Goal: Obtain resource: Obtain resource

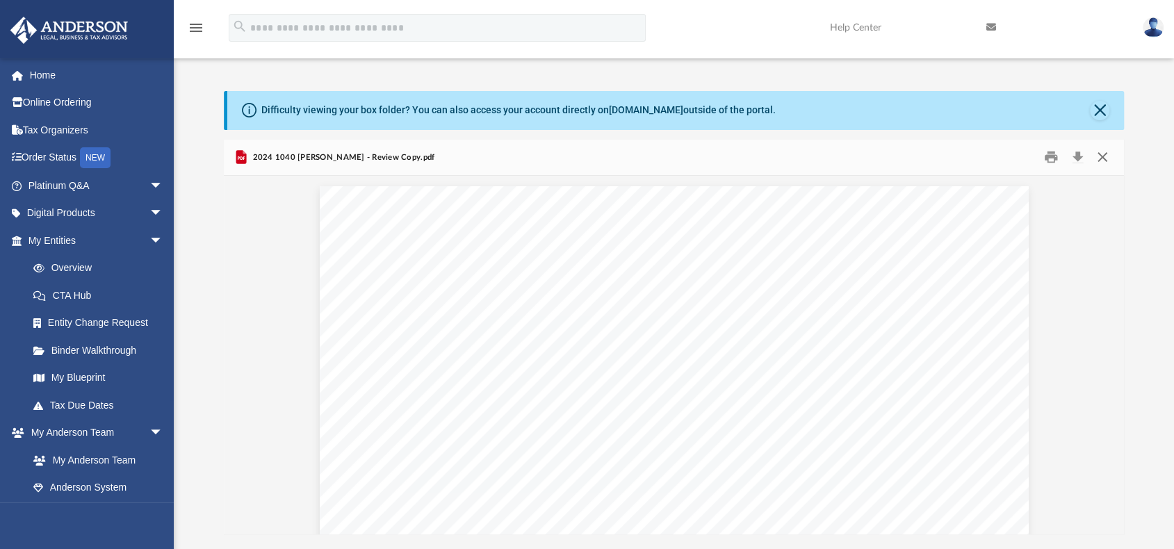
click at [1101, 154] on button "Close" at bounding box center [1102, 158] width 25 height 22
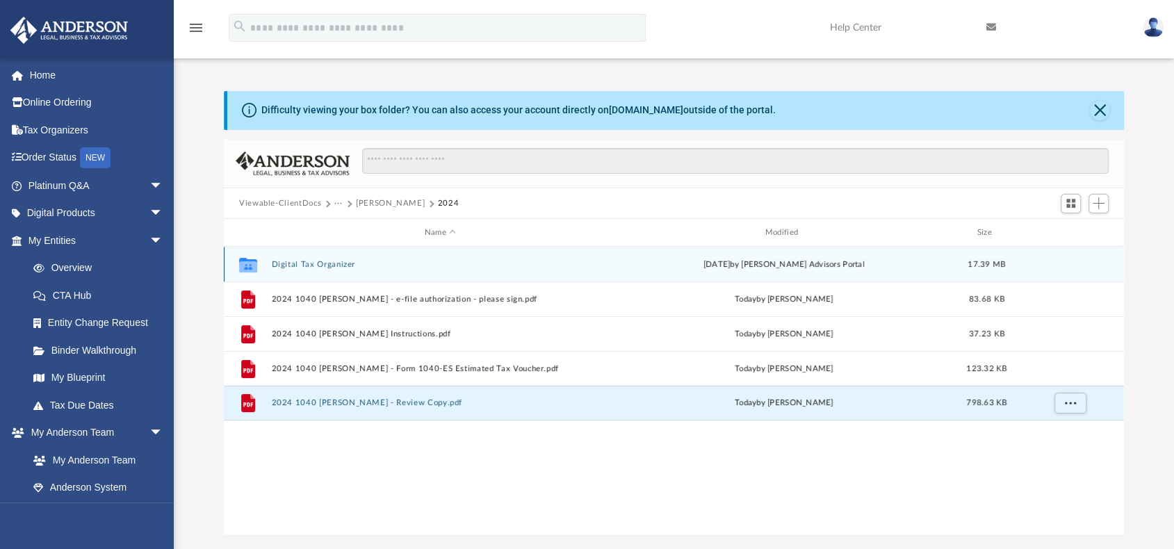
click at [318, 263] on button "Digital Tax Organizer" at bounding box center [440, 264] width 338 height 9
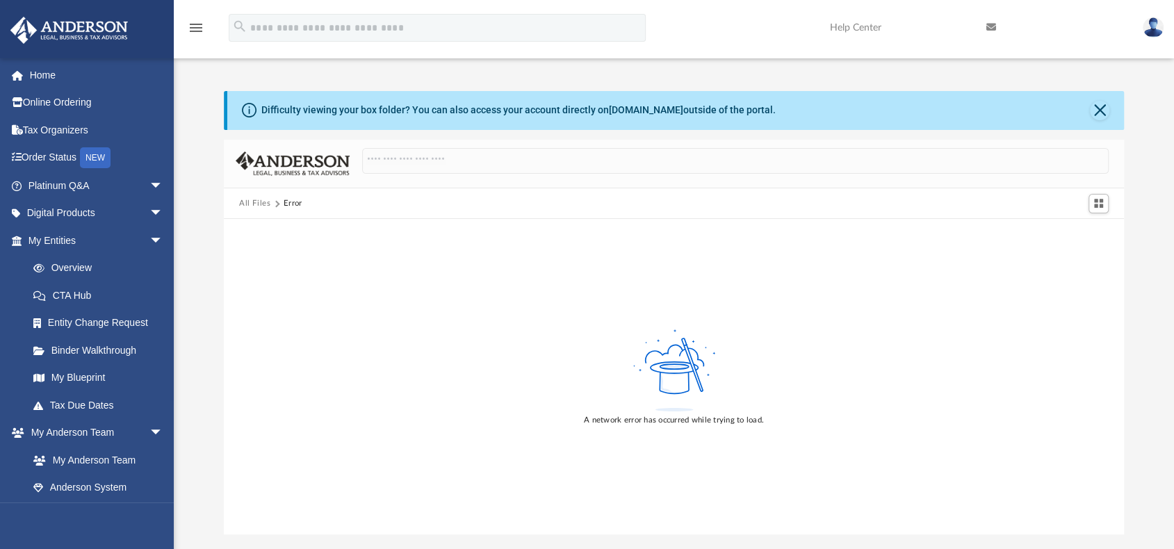
click at [254, 202] on button "All Files" at bounding box center [255, 203] width 32 height 13
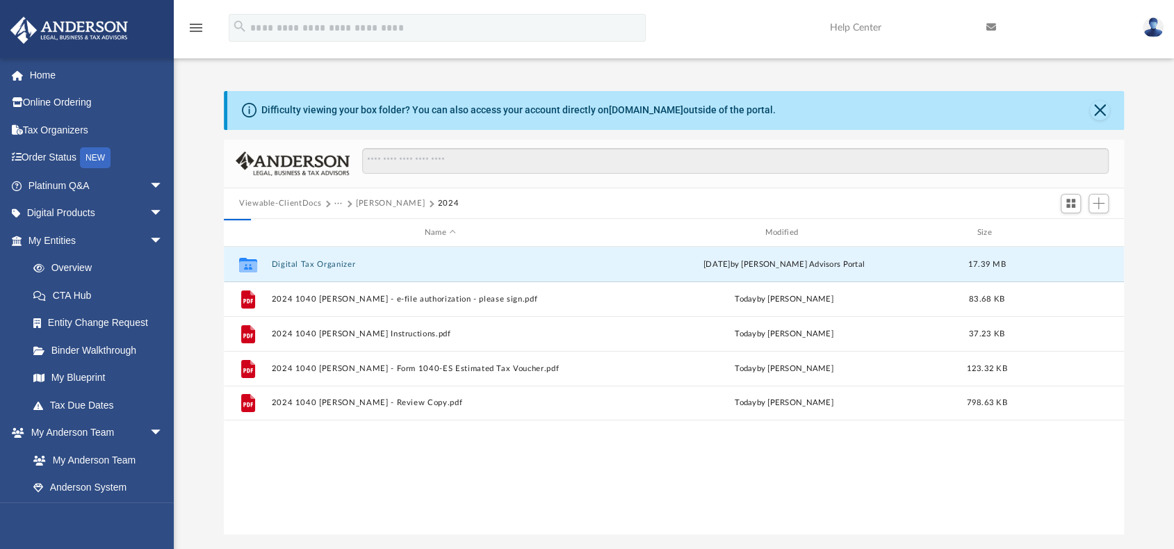
scroll to position [305, 889]
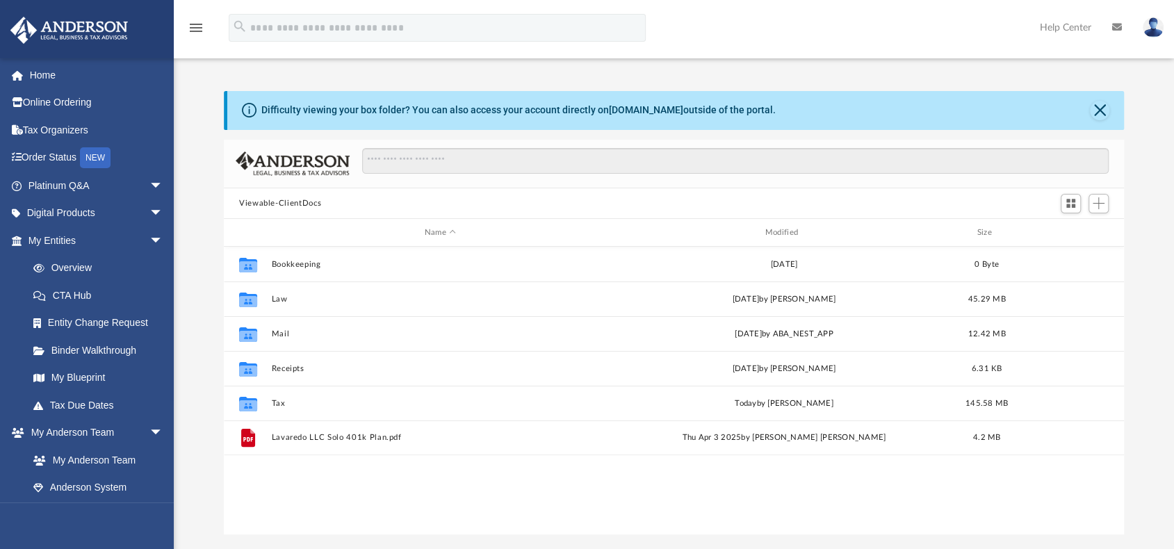
scroll to position [305, 889]
click at [1108, 109] on button "Close" at bounding box center [1099, 110] width 19 height 19
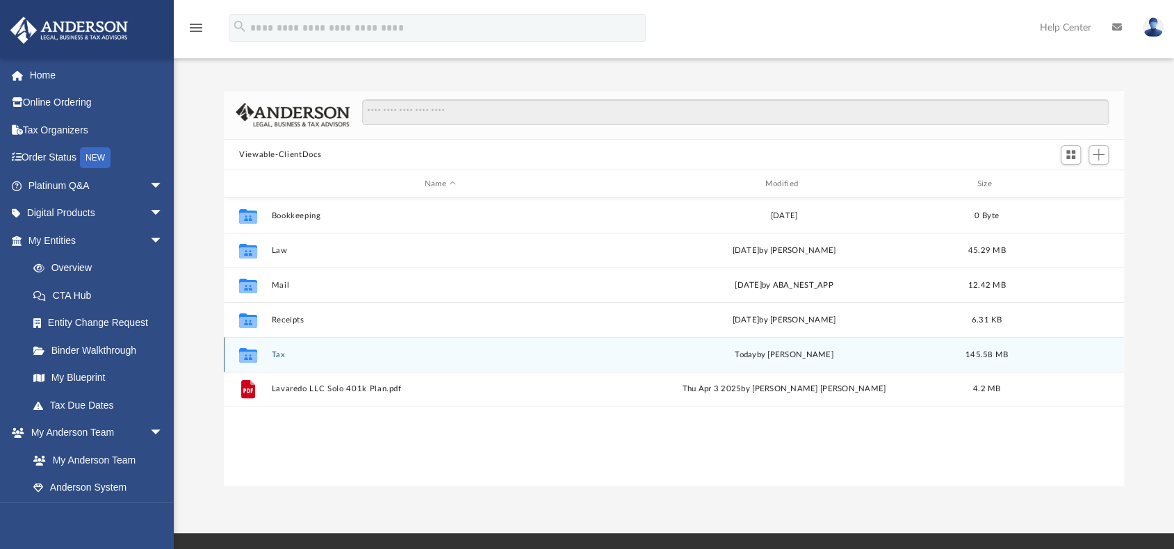
click at [283, 355] on button "Tax" at bounding box center [440, 354] width 338 height 9
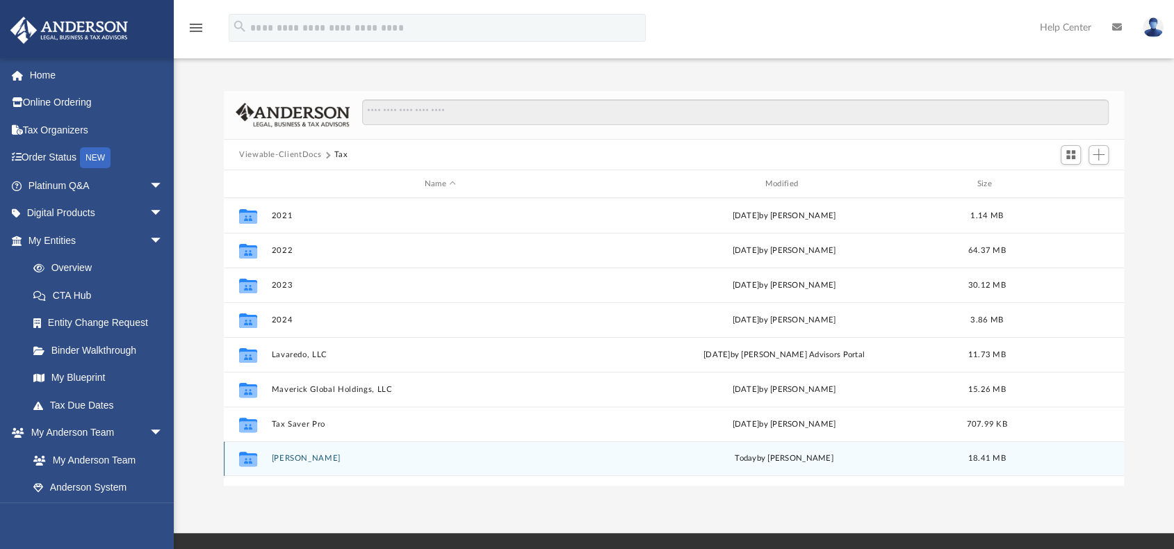
click at [290, 454] on button "[PERSON_NAME]" at bounding box center [440, 458] width 338 height 9
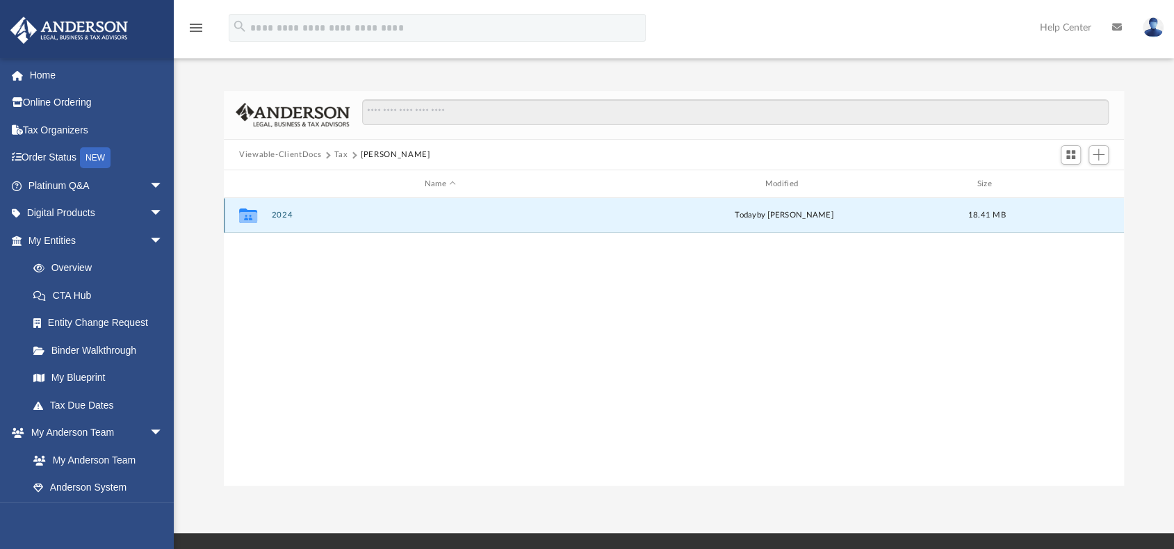
click at [283, 213] on button "2024" at bounding box center [440, 215] width 338 height 9
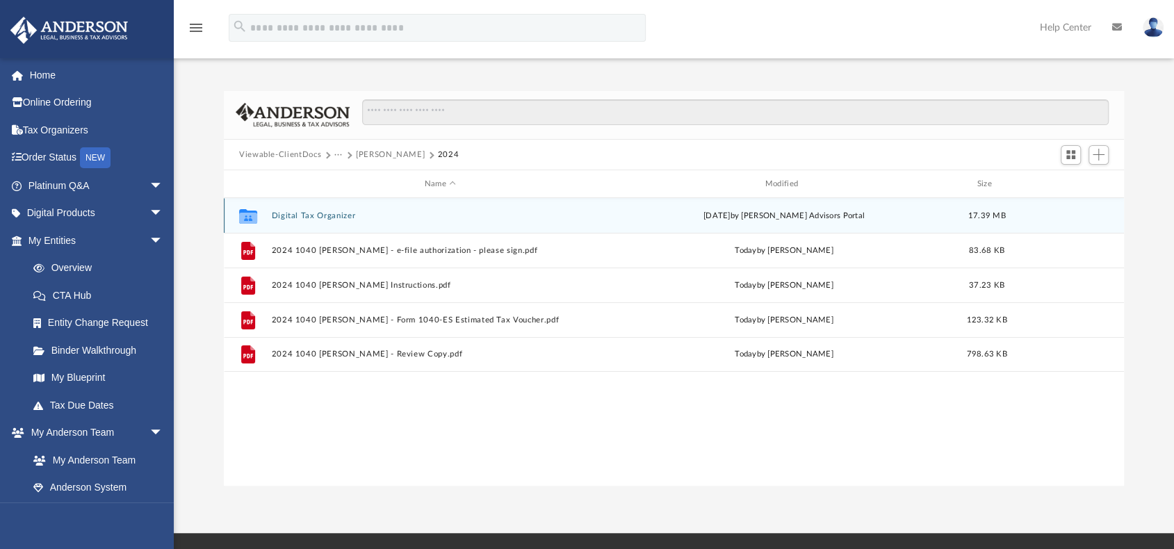
click at [283, 213] on button "Digital Tax Organizer" at bounding box center [440, 215] width 338 height 9
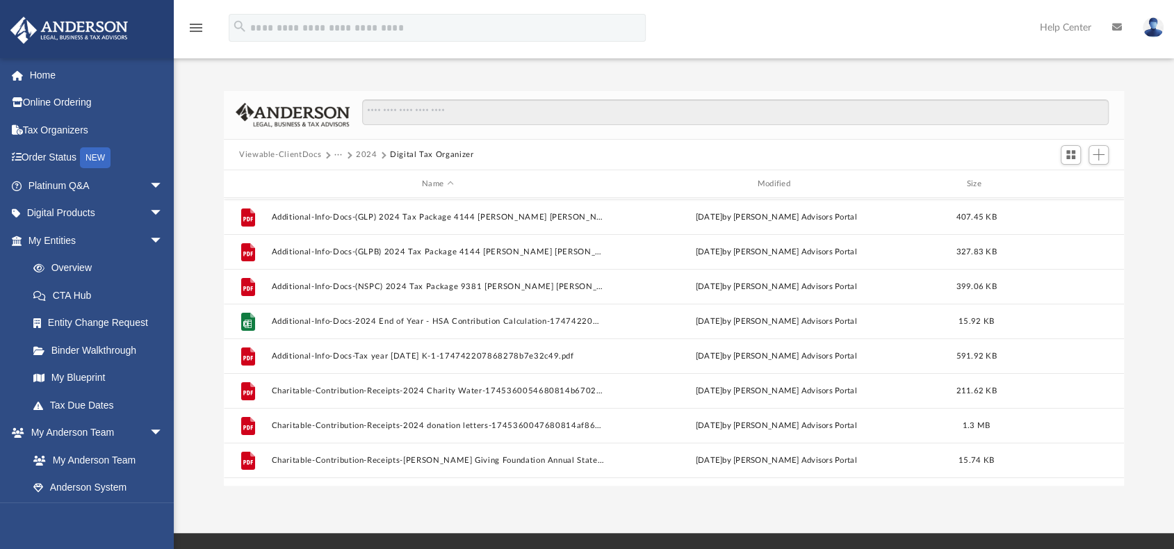
scroll to position [139, 0]
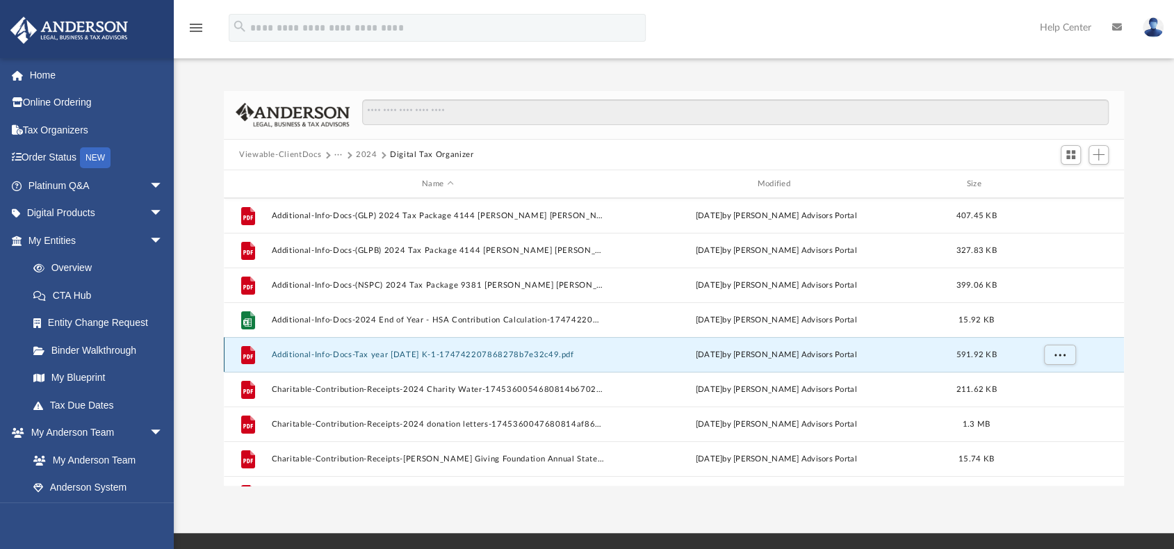
click at [319, 350] on button "Additional-Info-Docs-Tax year 2023 K-1-174742207868278b7e32c49.pdf" at bounding box center [437, 354] width 332 height 9
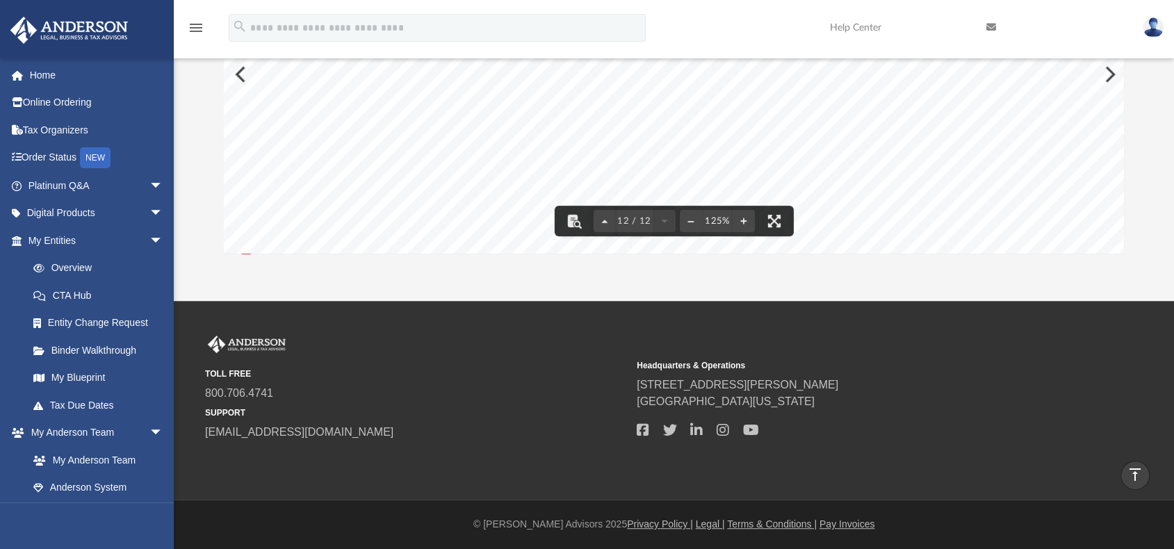
scroll to position [9645, 0]
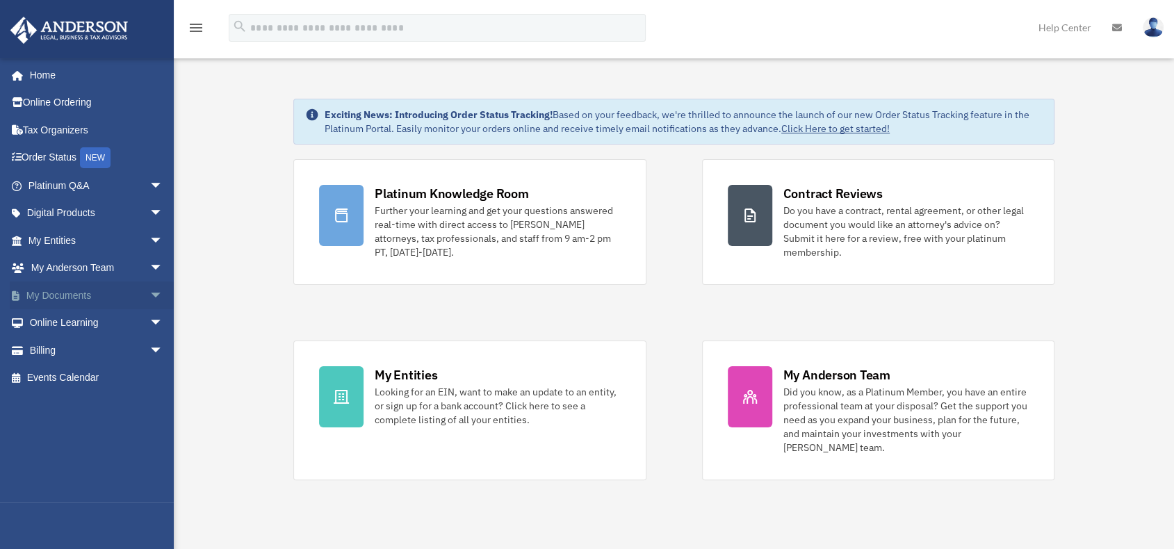
click at [150, 291] on span "arrow_drop_down" at bounding box center [164, 296] width 28 height 29
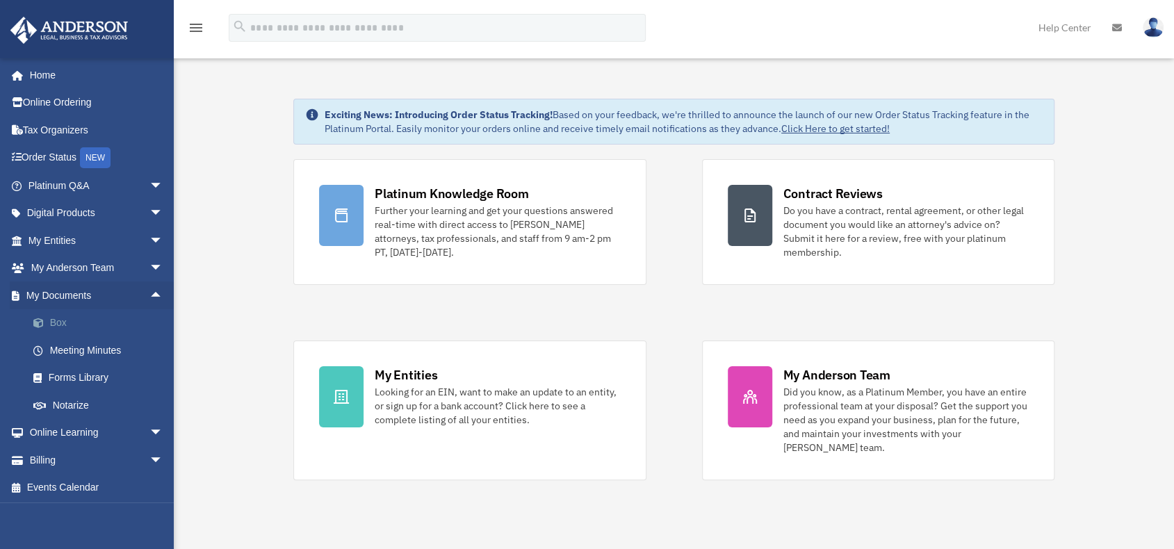
click at [62, 325] on link "Box" at bounding box center [101, 323] width 165 height 28
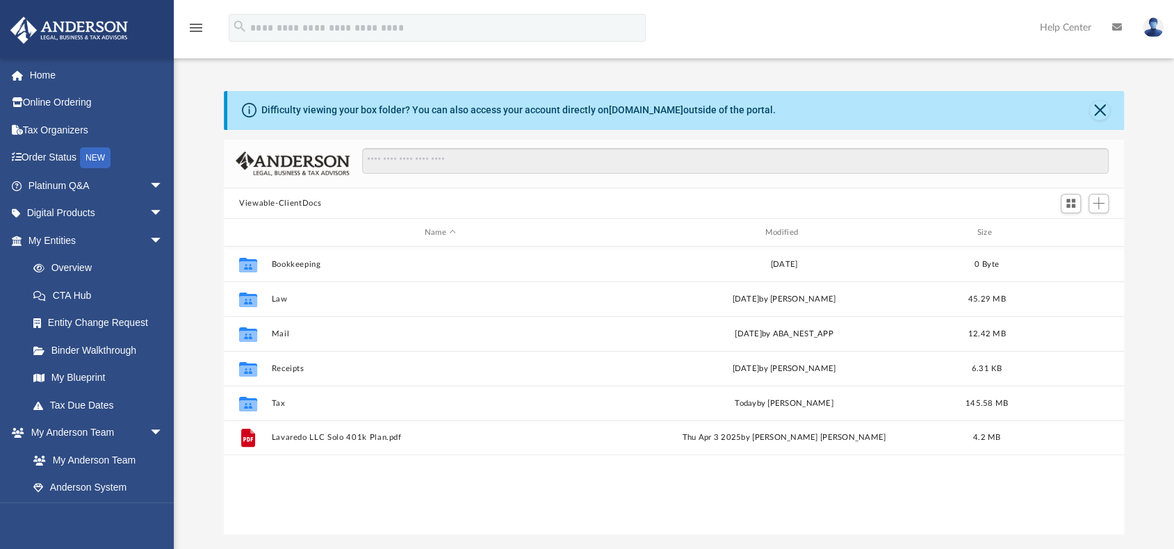
scroll to position [305, 889]
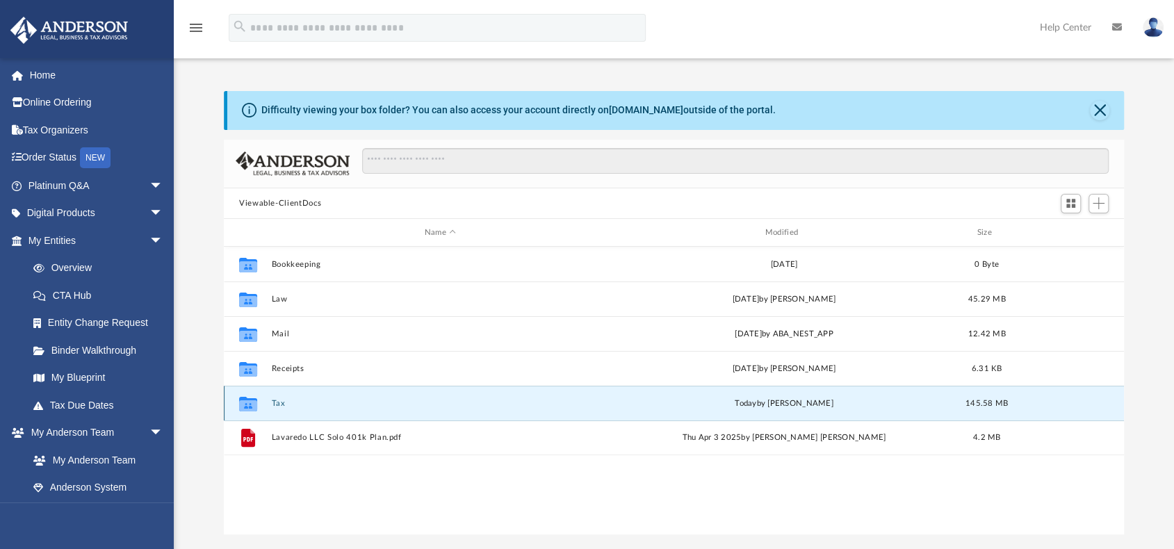
click at [278, 402] on button "Tax" at bounding box center [440, 403] width 338 height 9
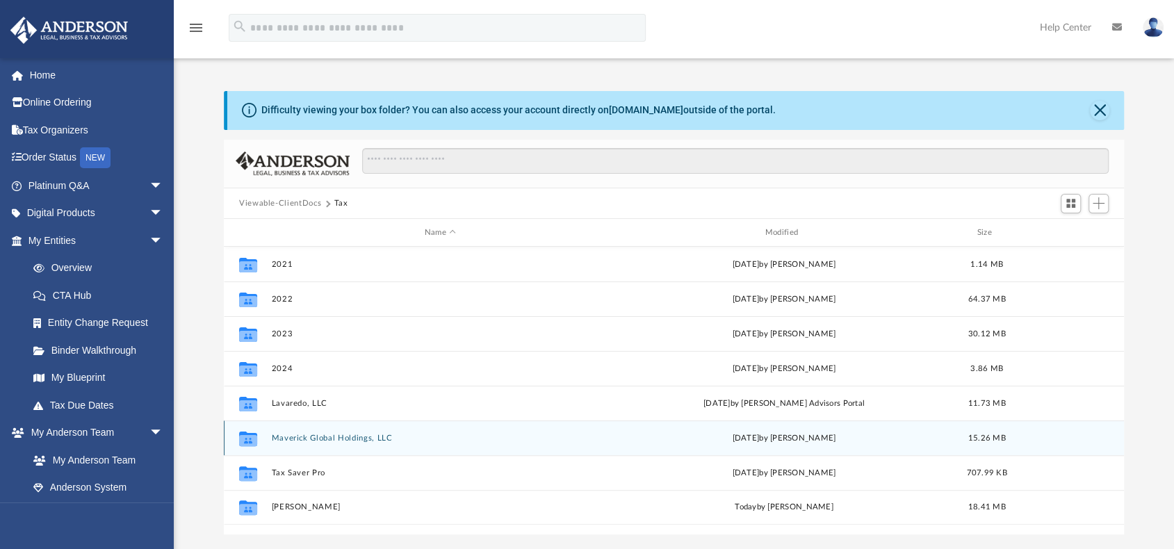
click at [291, 437] on button "Maverick Global Holdings, LLC" at bounding box center [440, 438] width 338 height 9
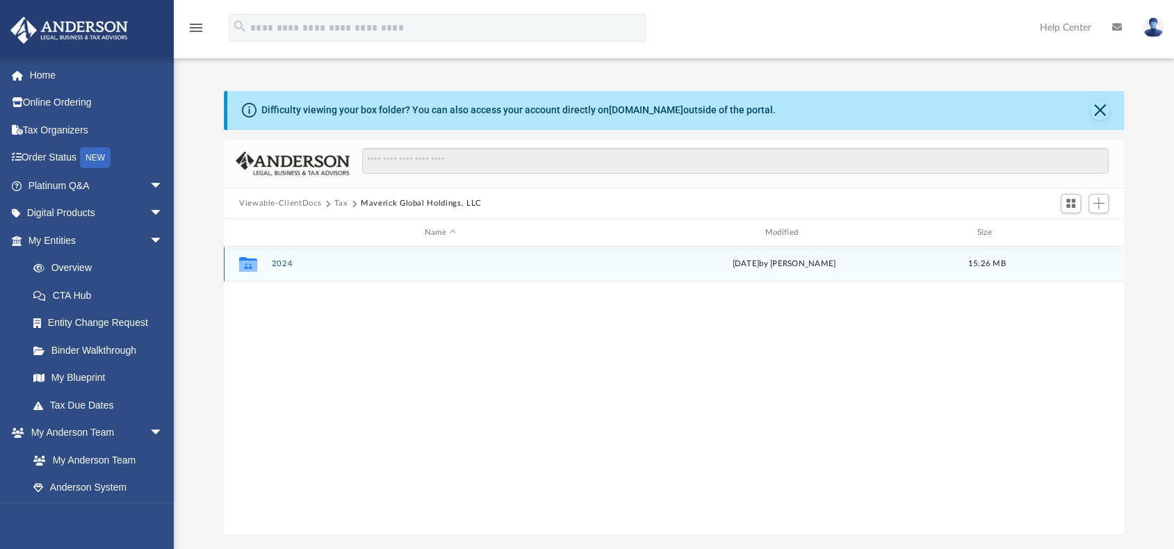
click at [280, 261] on button "2024" at bounding box center [440, 263] width 338 height 9
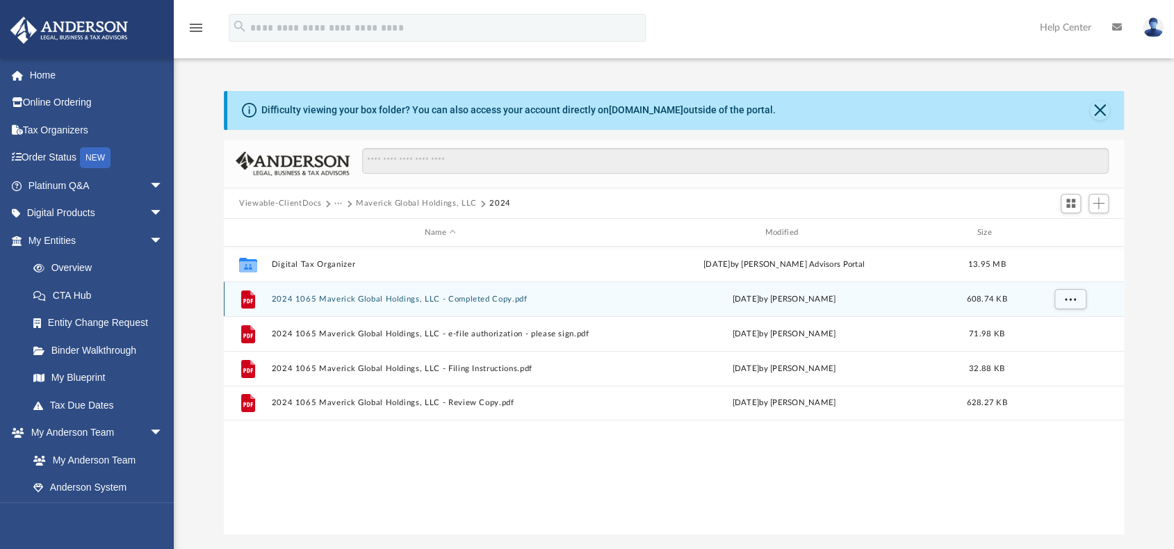
click at [302, 297] on button "2024 1065 Maverick Global Holdings, LLC - Completed Copy.pdf" at bounding box center [440, 299] width 338 height 9
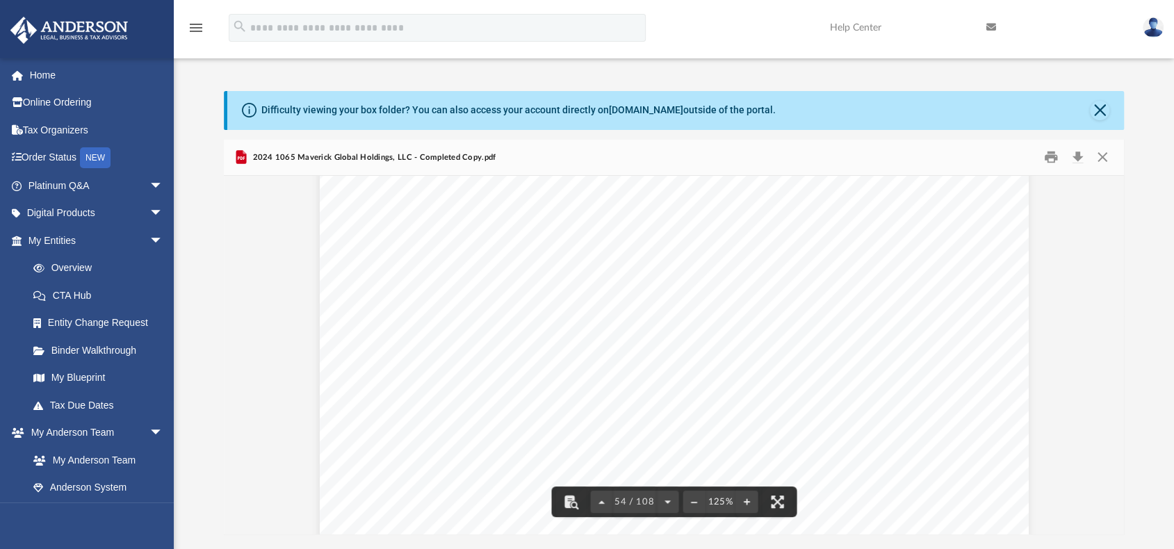
scroll to position [46898, 0]
drag, startPoint x: 1118, startPoint y: 353, endPoint x: 1117, endPoint y: 209, distance: 143.9
click at [1116, 219] on div "Viewable-ClientDocs ··· Maverick Global Holdings, LLC 2024 Name Modified Size C…" at bounding box center [674, 338] width 901 height 396
drag, startPoint x: 1120, startPoint y: 340, endPoint x: 1114, endPoint y: 218, distance: 122.5
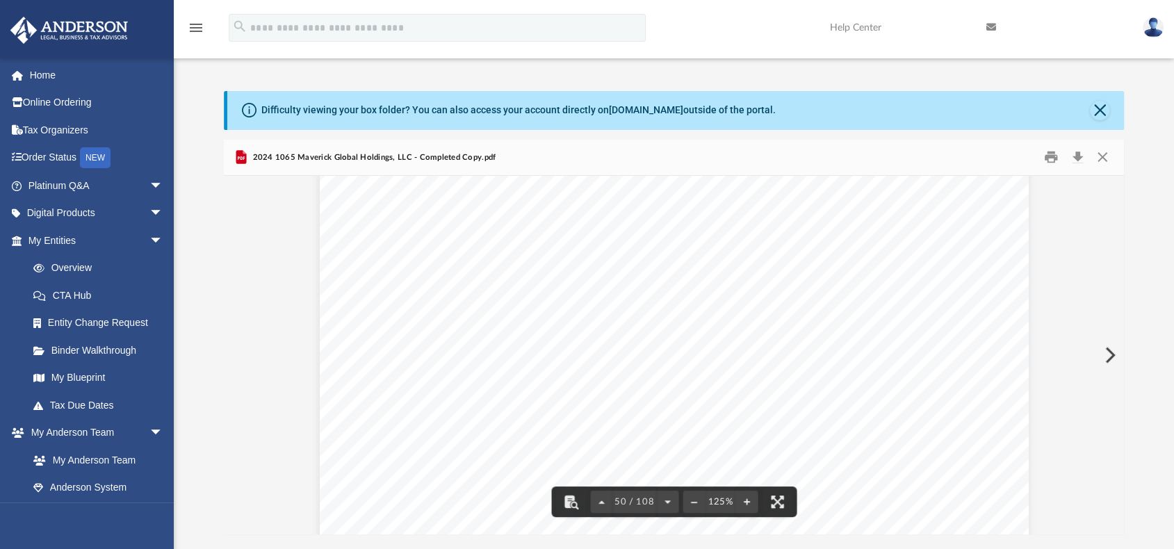
click at [1114, 218] on div "}}}}}}}}}}}}}}}}}}}}}}}}}}}}} }}}}}}}}}} MAVERICK GLOBAL HOLDINGS, LLC [US_EMPL…" at bounding box center [674, 355] width 901 height 359
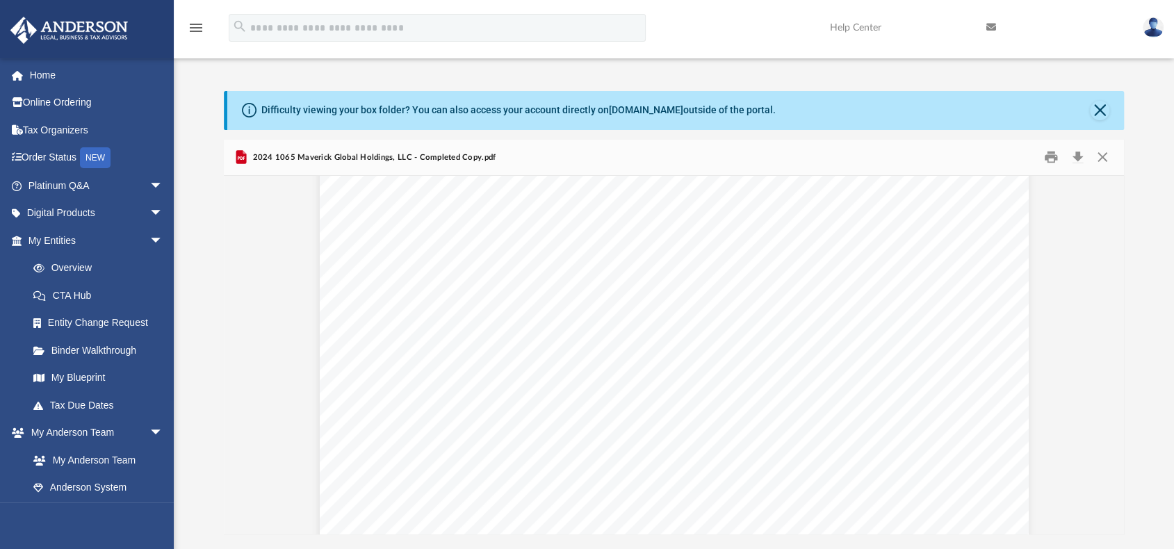
scroll to position [8831, 0]
